Goal: Information Seeking & Learning: Compare options

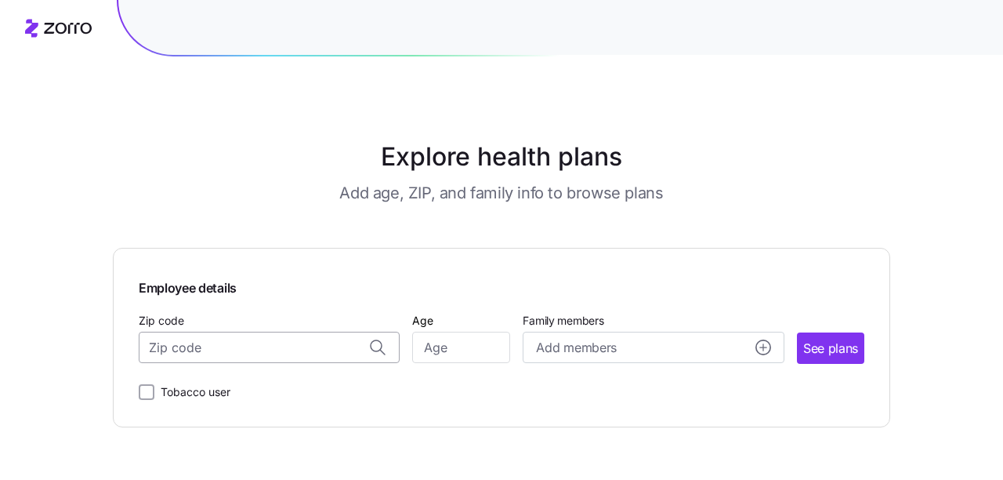
click at [249, 337] on input "Zip code" at bounding box center [269, 347] width 261 height 31
type input "1"
click at [176, 386] on span "06776, [GEOGRAPHIC_DATA], [GEOGRAPHIC_DATA]" at bounding box center [266, 389] width 219 height 20
type input "06776, [GEOGRAPHIC_DATA], [GEOGRAPHIC_DATA]"
click at [448, 350] on input "Age" at bounding box center [461, 347] width 98 height 31
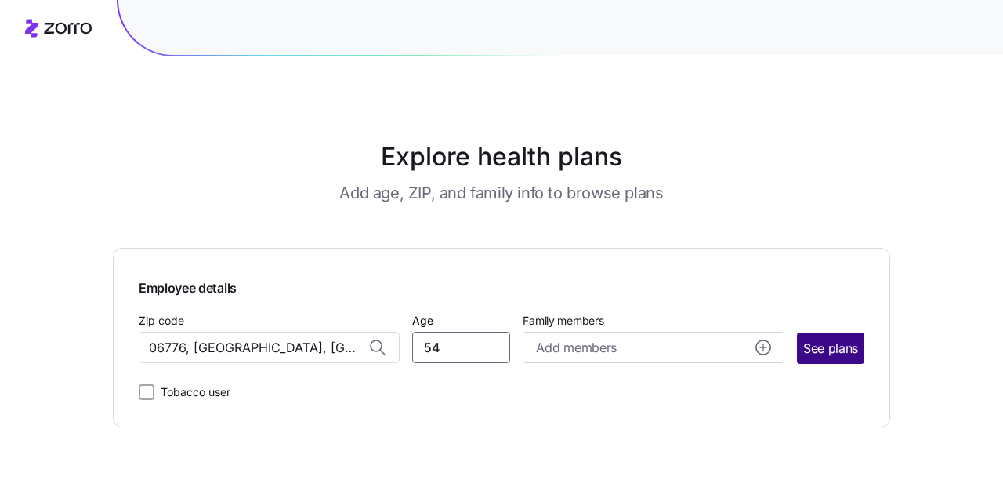
type input "54"
click at [834, 350] on span "See plans" at bounding box center [830, 349] width 55 height 20
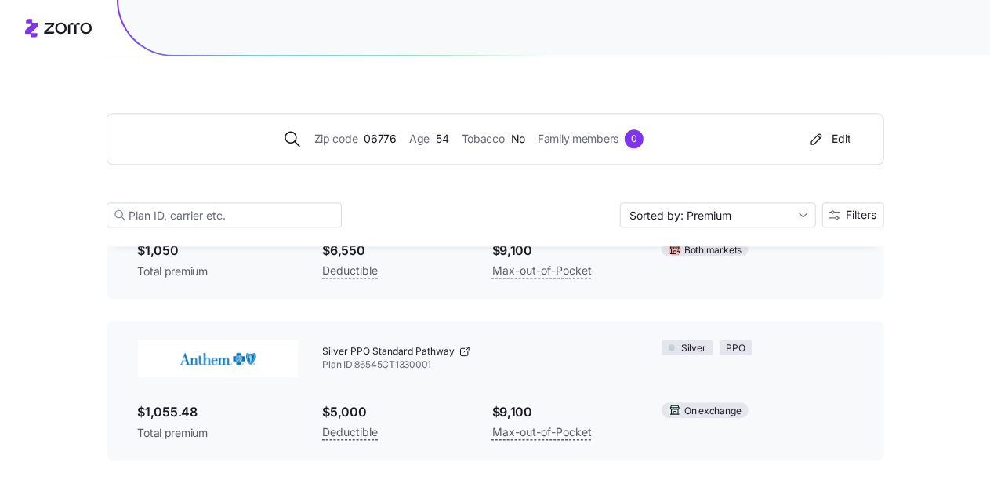
scroll to position [1803, 0]
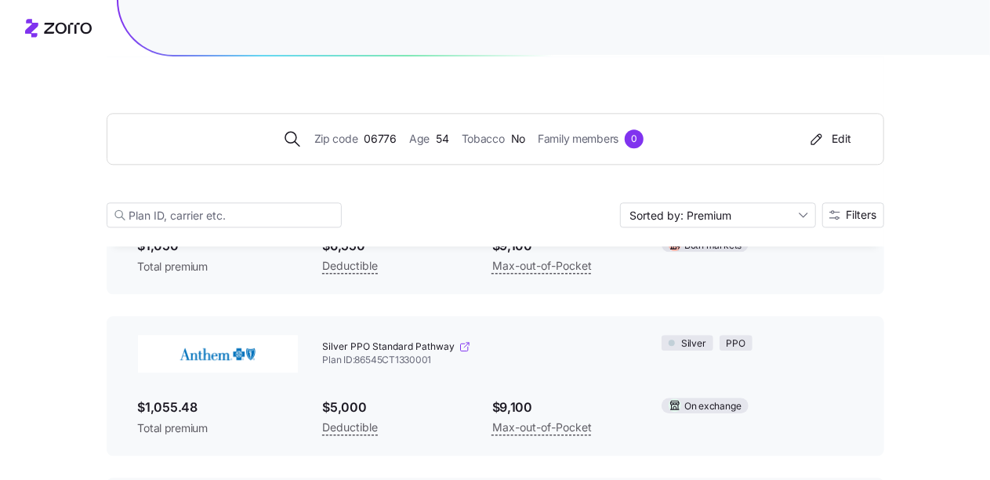
click at [464, 350] on icon at bounding box center [465, 346] width 13 height 13
